Goal: Task Accomplishment & Management: Use online tool/utility

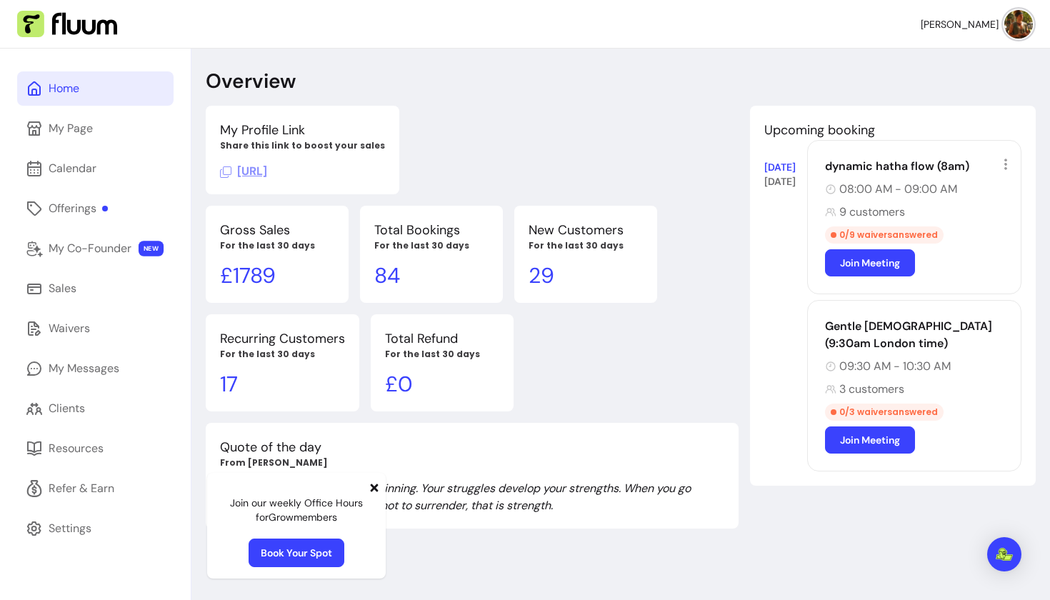
scroll to position [46, 0]
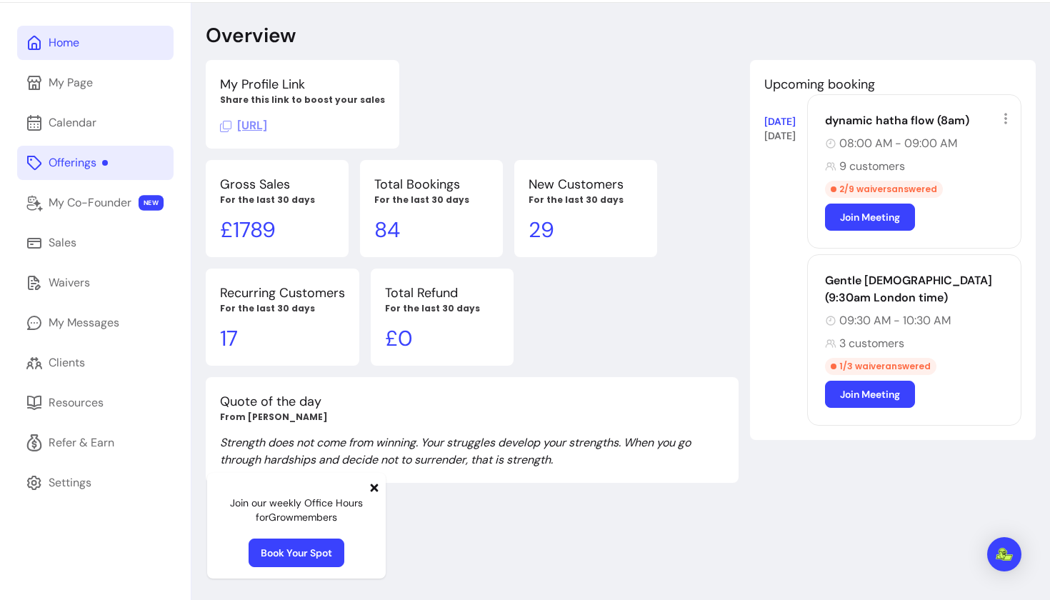
click at [85, 163] on div "Offerings" at bounding box center [78, 162] width 59 height 17
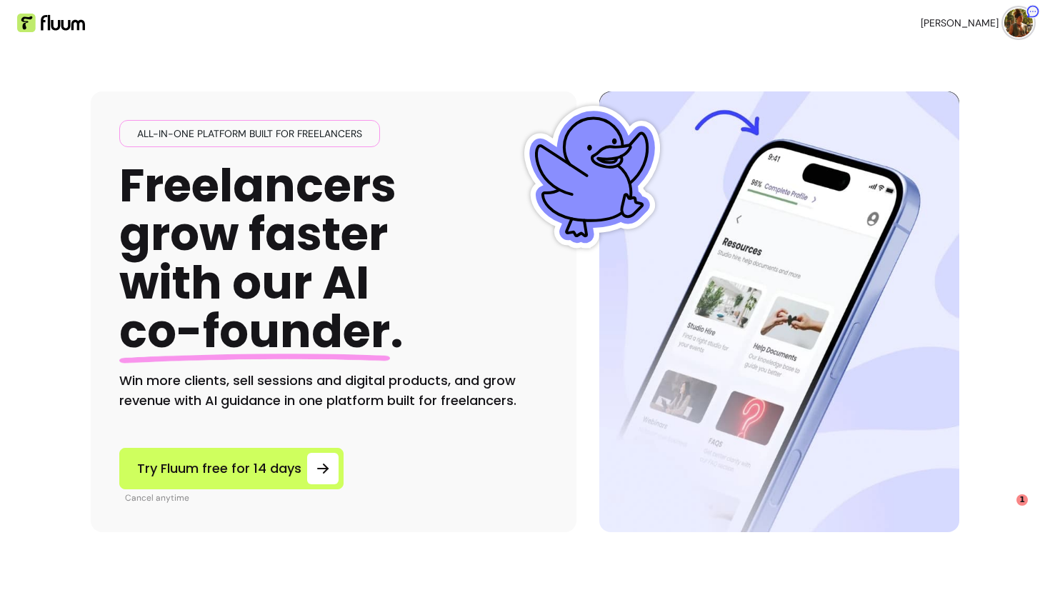
click at [931, 28] on ul "[PERSON_NAME]" at bounding box center [784, 23] width 496 height 46
click at [1011, 25] on img at bounding box center [1018, 23] width 29 height 29
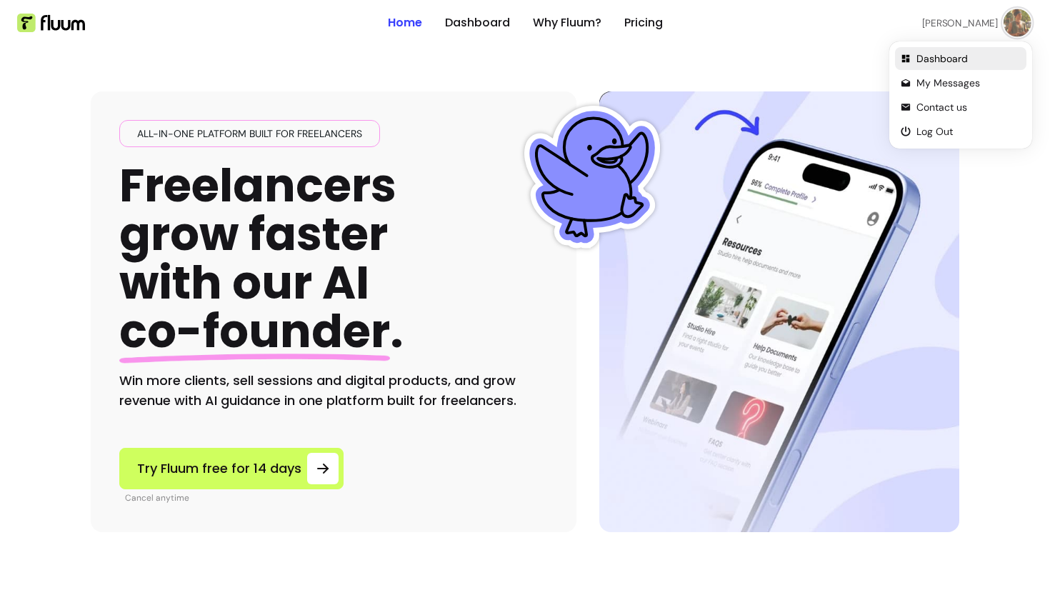
click at [938, 57] on span "Dashboard" at bounding box center [968, 58] width 104 height 14
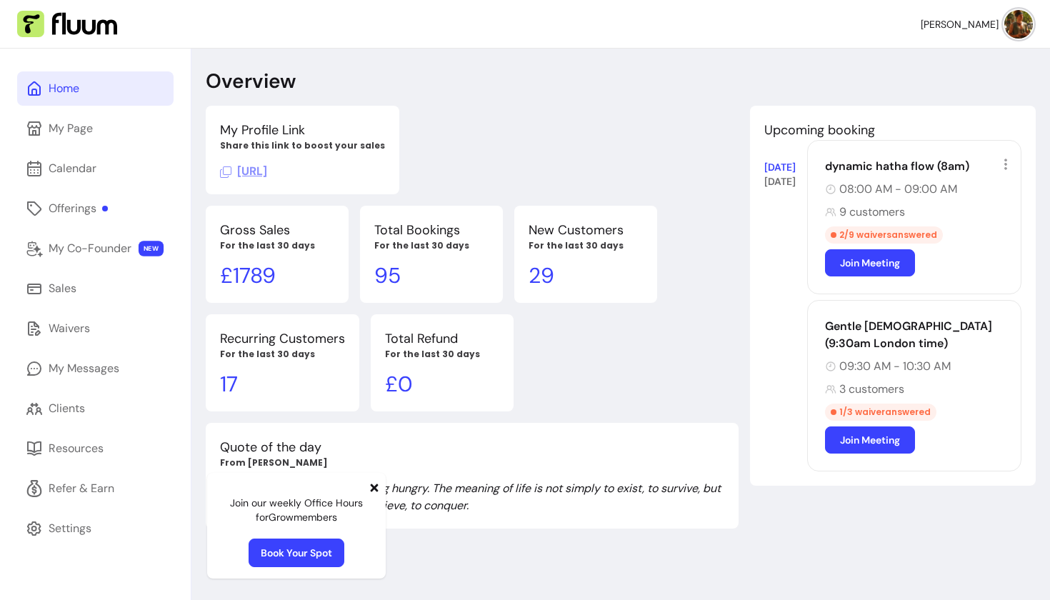
click at [884, 261] on link "Join Meeting" at bounding box center [870, 262] width 90 height 27
click at [858, 436] on link "Join Meeting" at bounding box center [870, 439] width 90 height 27
